Goal: Task Accomplishment & Management: Manage account settings

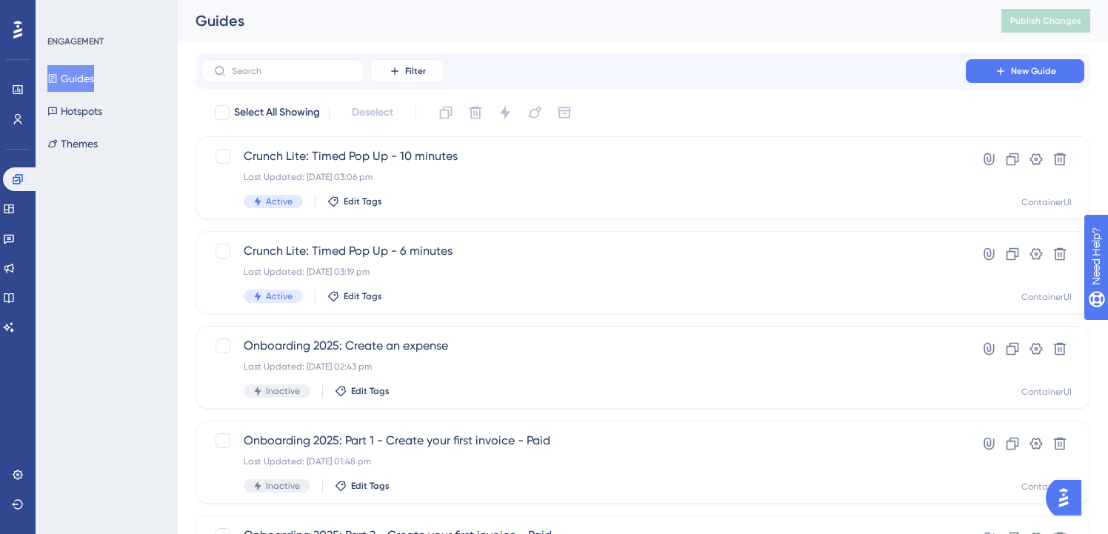
scroll to position [3, 0]
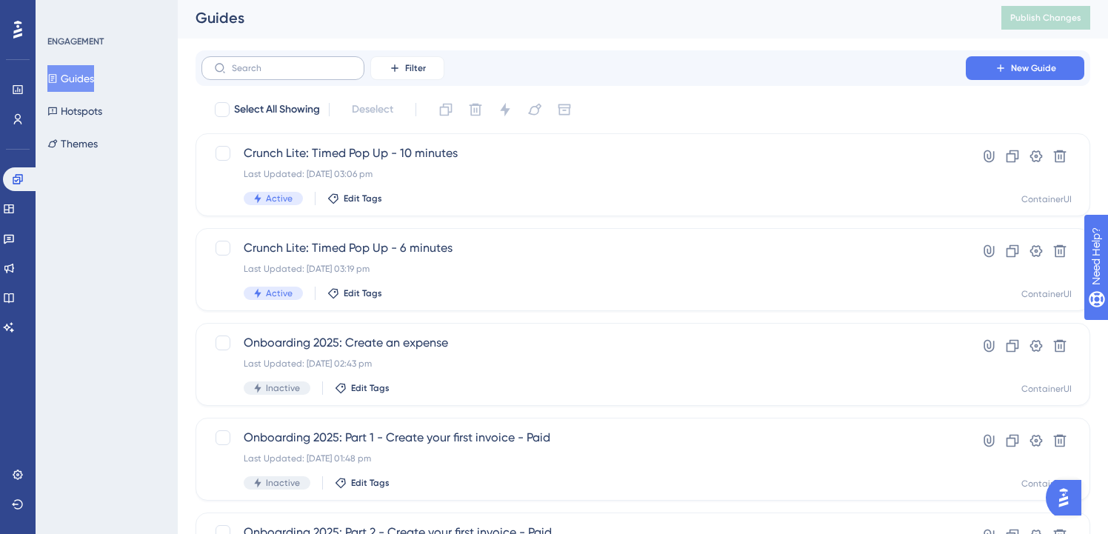
click at [336, 60] on label at bounding box center [283, 68] width 163 height 24
click at [336, 63] on input "text" at bounding box center [292, 68] width 120 height 10
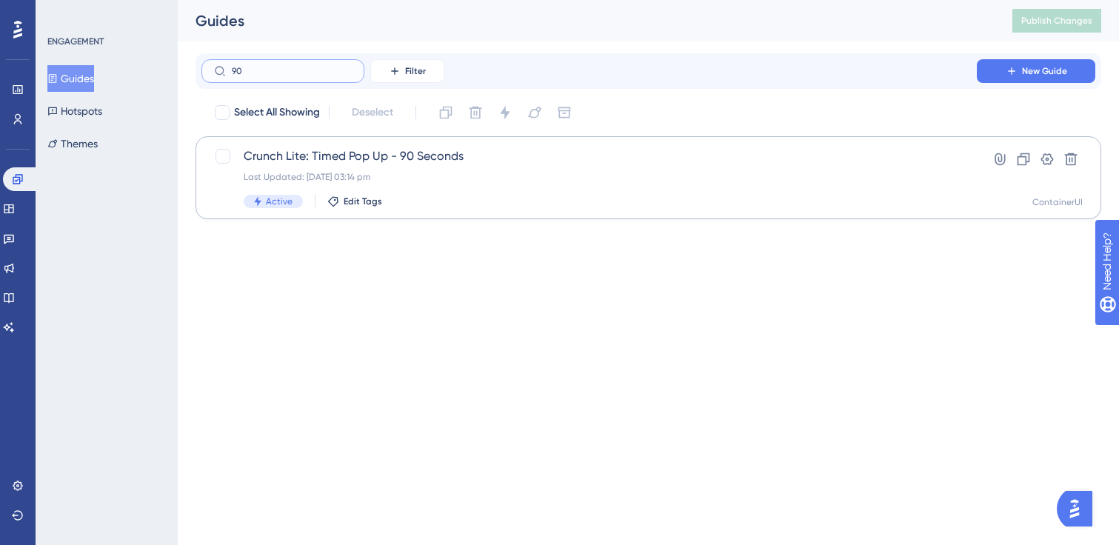
type input "90"
click at [478, 142] on div "Crunch Lite: Timed Pop Up - 90 Seconds Last Updated: [DATE] 03:14 pm Active Edi…" at bounding box center [649, 177] width 906 height 83
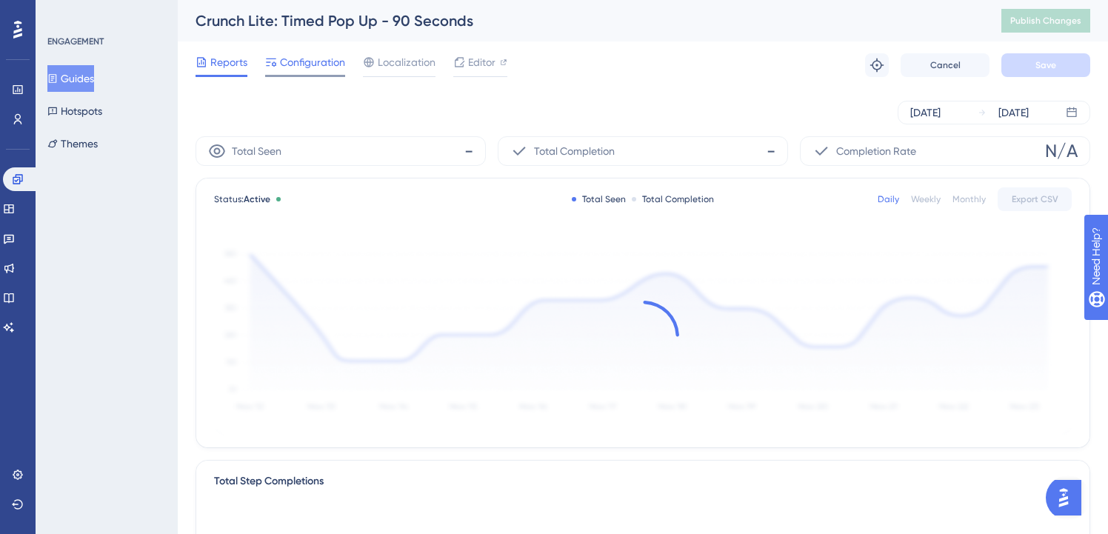
click at [326, 53] on span "Configuration" at bounding box center [312, 62] width 65 height 18
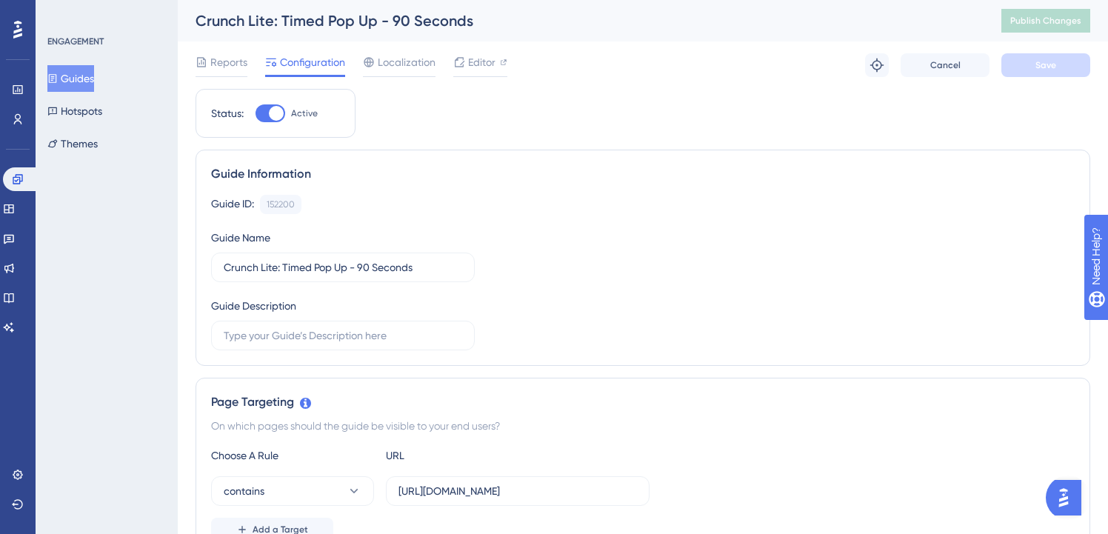
click at [90, 76] on button "Guides" at bounding box center [70, 78] width 47 height 27
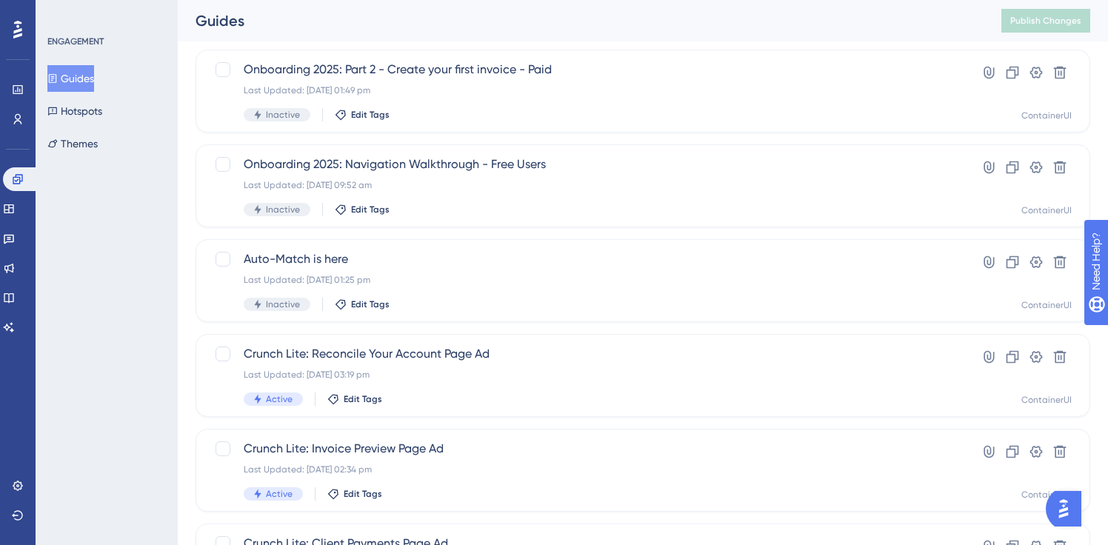
scroll to position [605, 0]
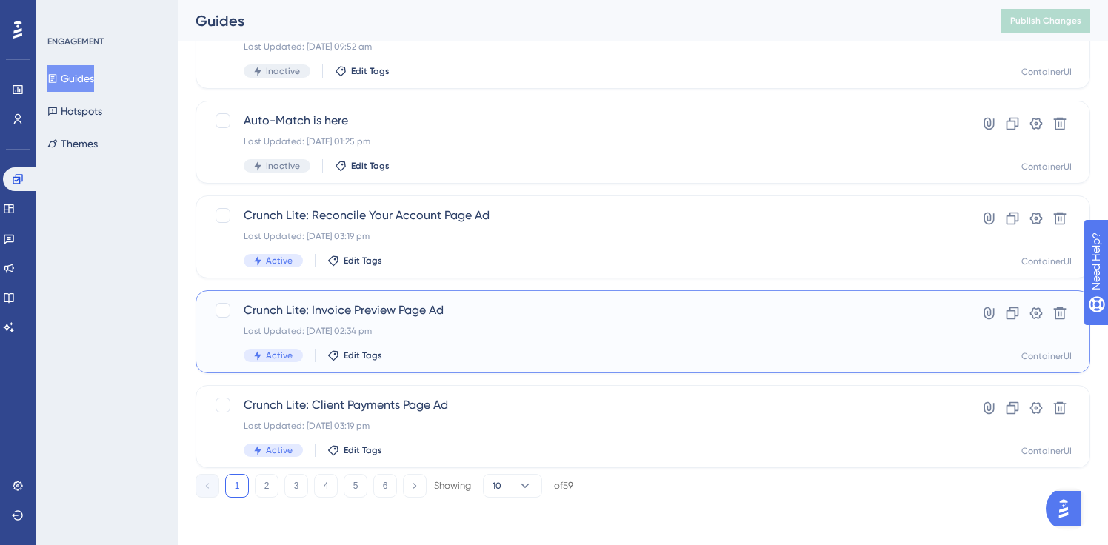
click at [439, 308] on span "Crunch Lite: Invoice Preview Page Ad" at bounding box center [584, 311] width 680 height 18
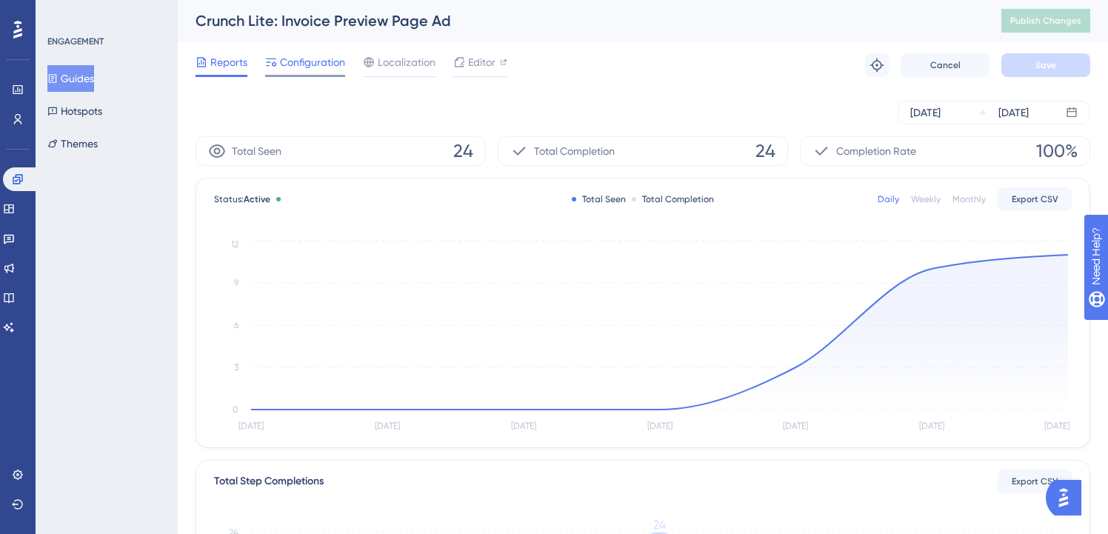
click at [283, 73] on div "Configuration" at bounding box center [305, 65] width 80 height 24
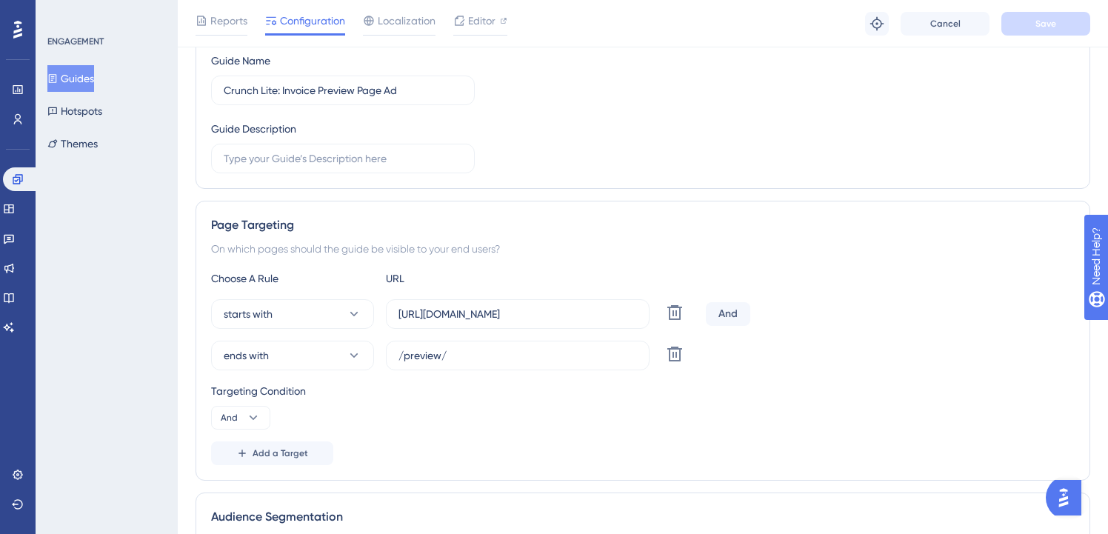
scroll to position [331, 0]
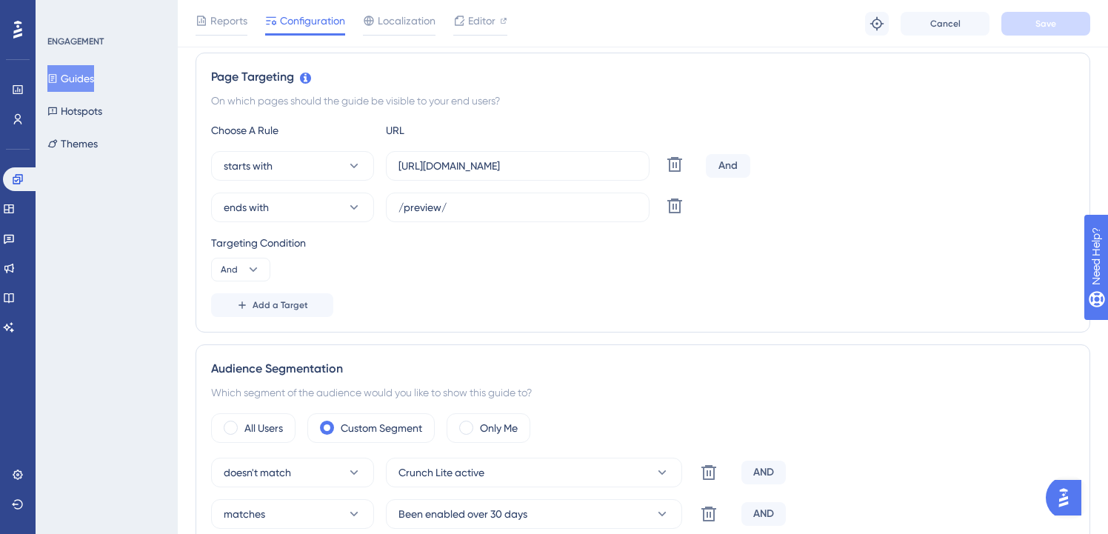
click at [82, 77] on button "Guides" at bounding box center [70, 78] width 47 height 27
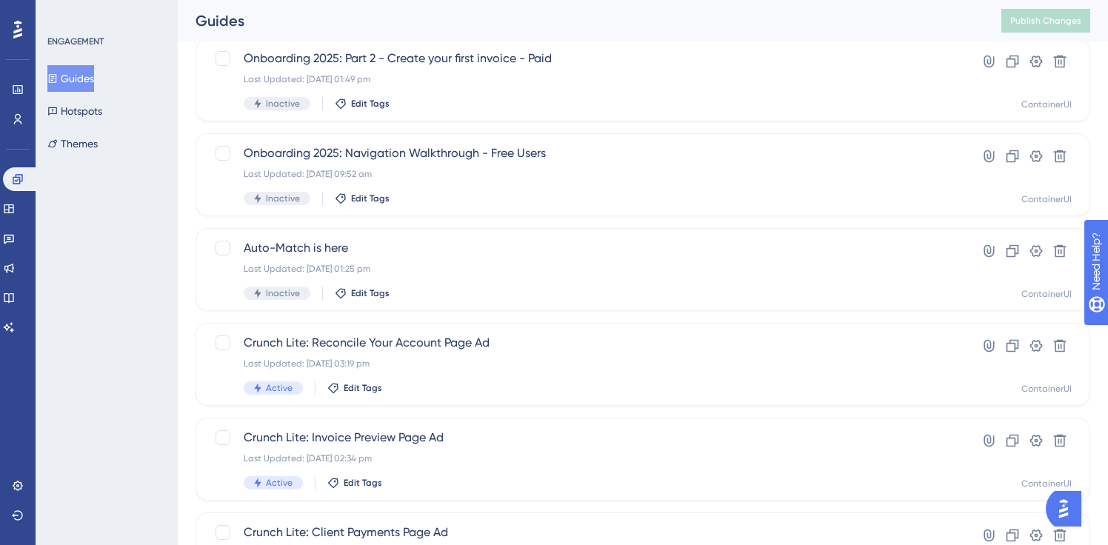
scroll to position [605, 0]
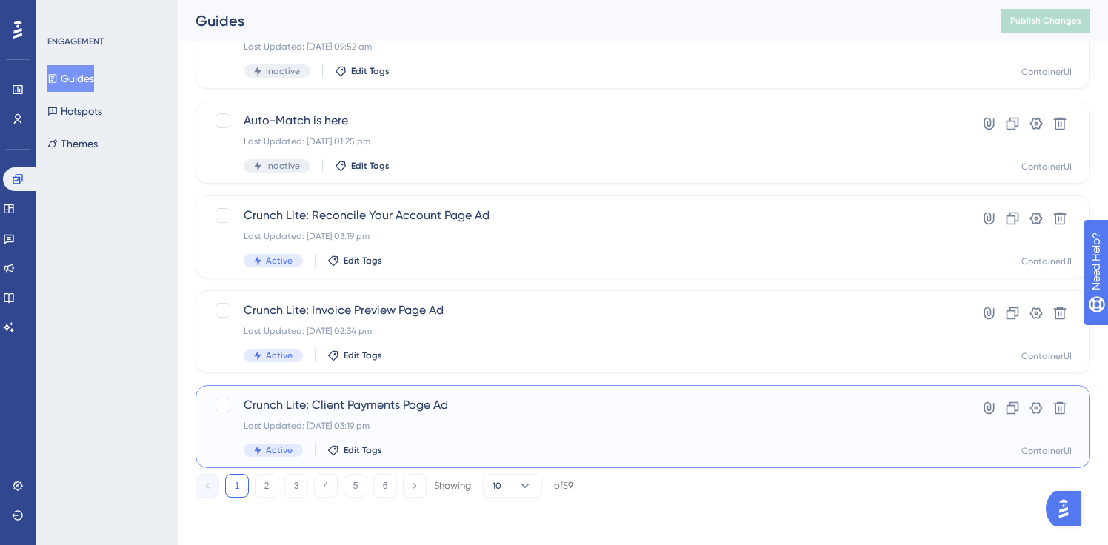
click at [425, 425] on div "Last Updated: [DATE] 03:19 pm" at bounding box center [584, 426] width 680 height 12
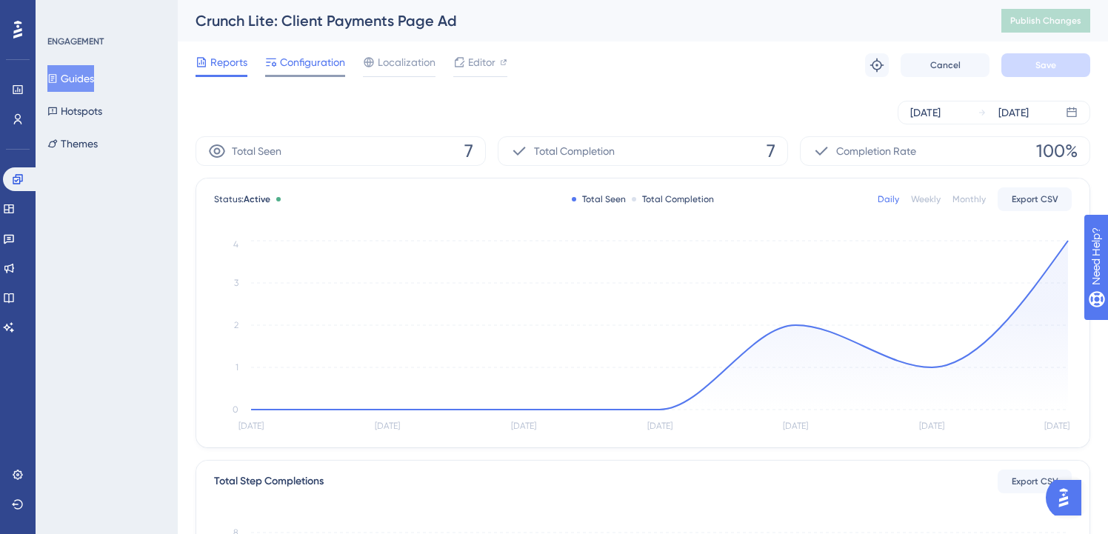
click at [274, 59] on icon at bounding box center [271, 62] width 12 height 12
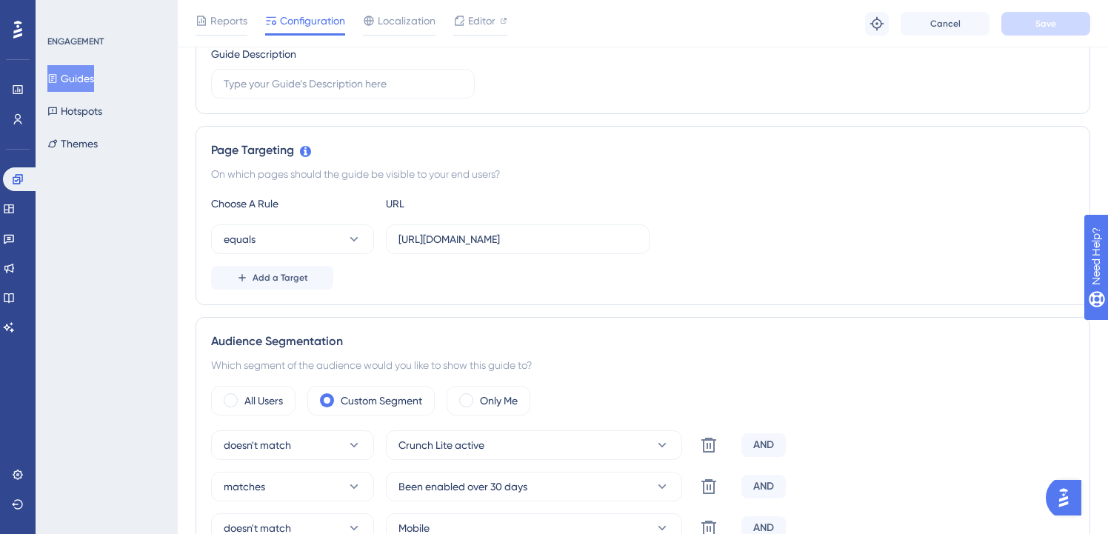
scroll to position [261, 0]
click at [87, 81] on button "Guides" at bounding box center [70, 78] width 47 height 27
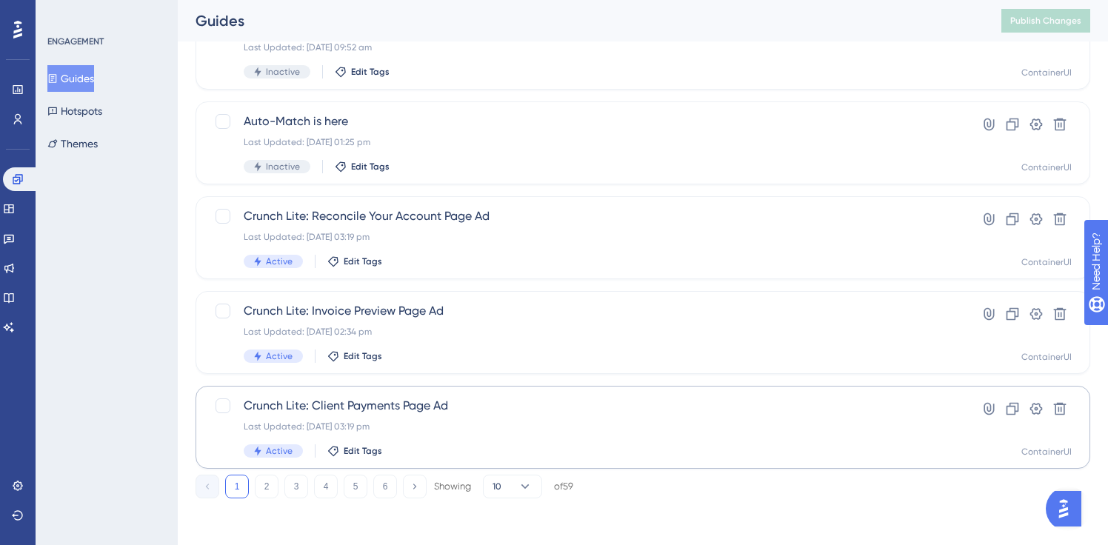
scroll to position [605, 0]
click at [431, 237] on div "Last Updated: [DATE] 03:19 pm" at bounding box center [584, 236] width 680 height 12
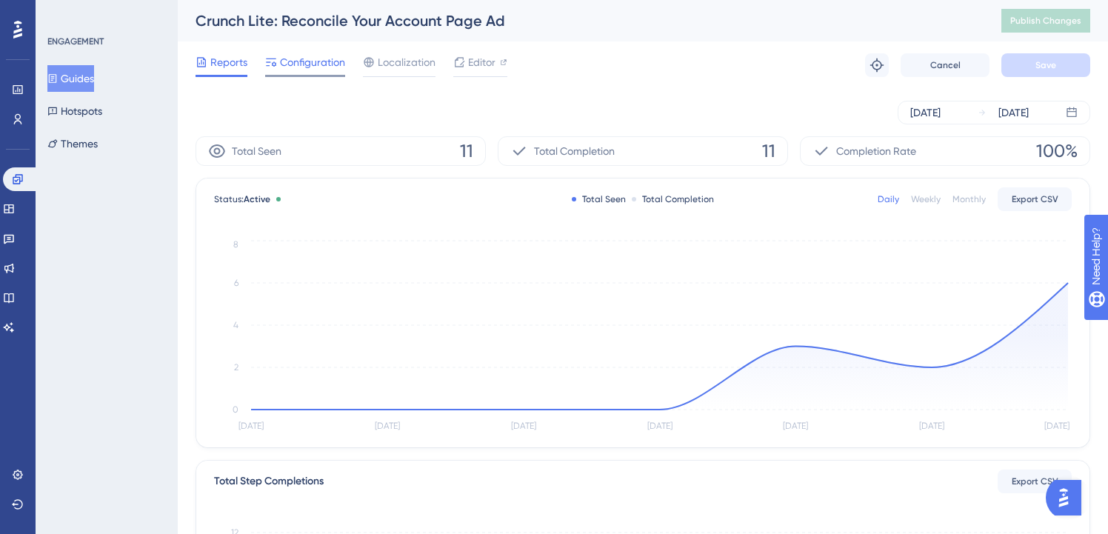
click at [319, 53] on span "Configuration" at bounding box center [312, 62] width 65 height 18
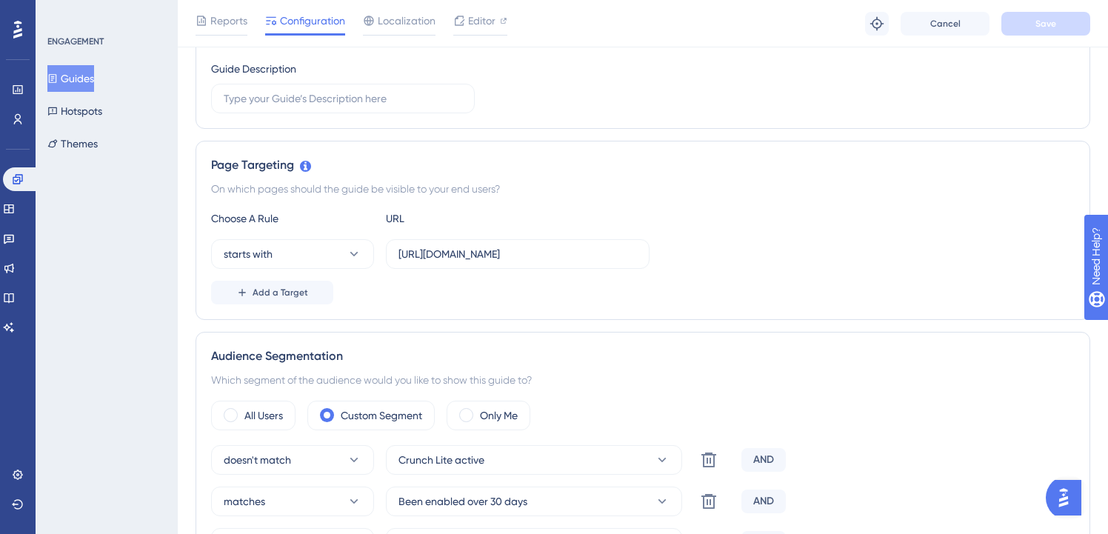
scroll to position [310, 0]
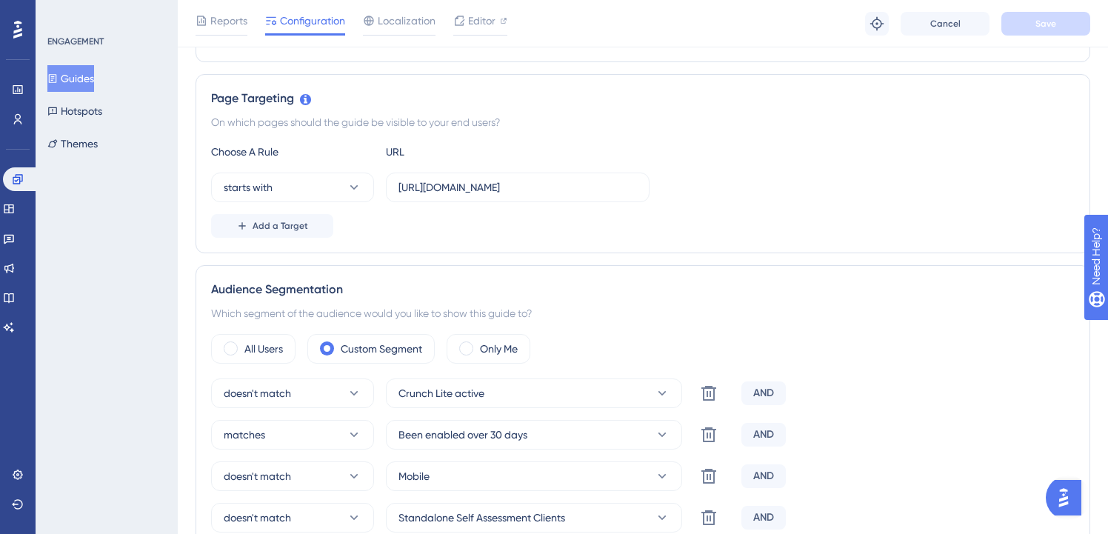
click at [94, 74] on button "Guides" at bounding box center [70, 78] width 47 height 27
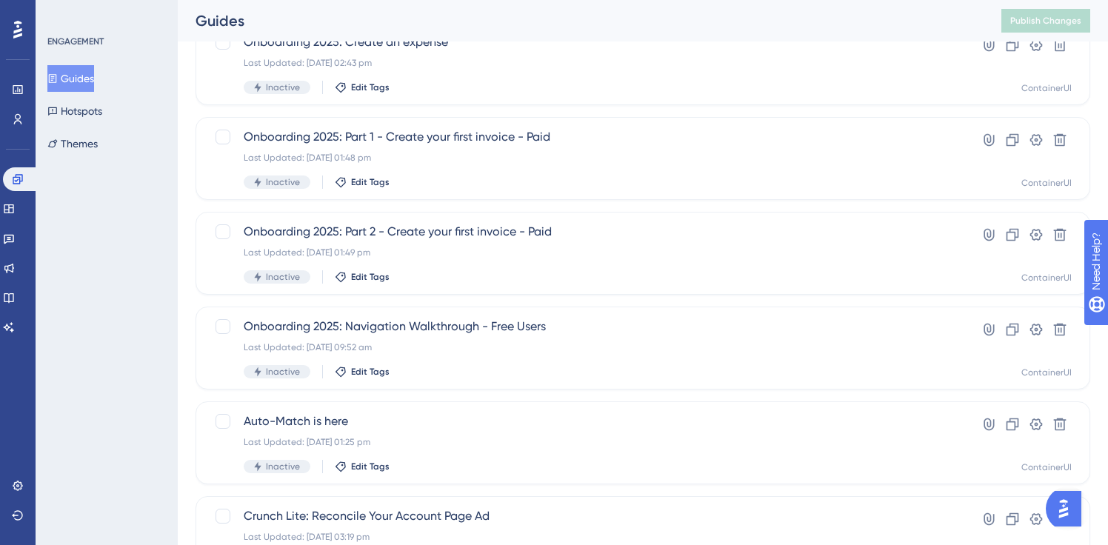
scroll to position [402, 0]
